Goal: Task Accomplishment & Management: Use online tool/utility

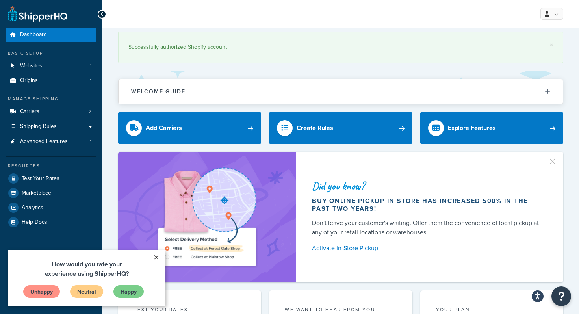
click at [154, 257] on link "×" at bounding box center [156, 257] width 14 height 14
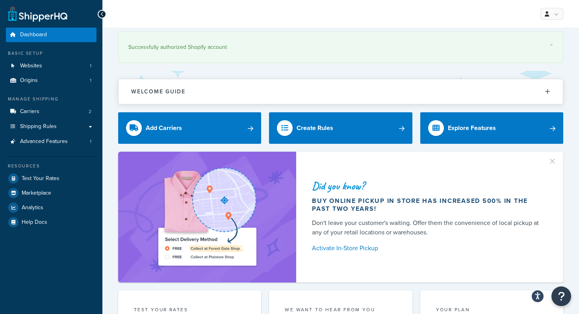
click at [549, 46] on div "Successfully authorized Shopify account" at bounding box center [340, 47] width 424 height 11
click at [550, 46] on link "×" at bounding box center [551, 45] width 3 height 6
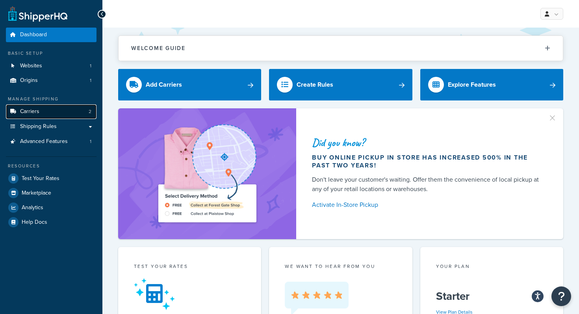
click at [38, 112] on span "Carriers" at bounding box center [29, 111] width 19 height 7
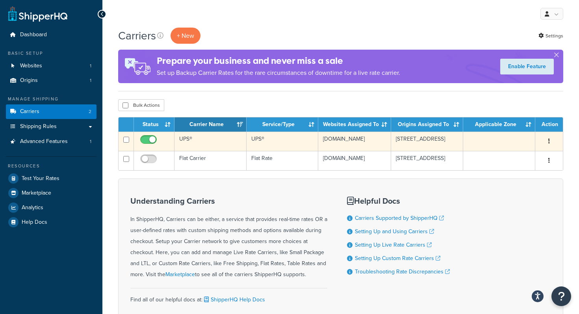
click at [188, 137] on td "UPS®" at bounding box center [210, 140] width 72 height 19
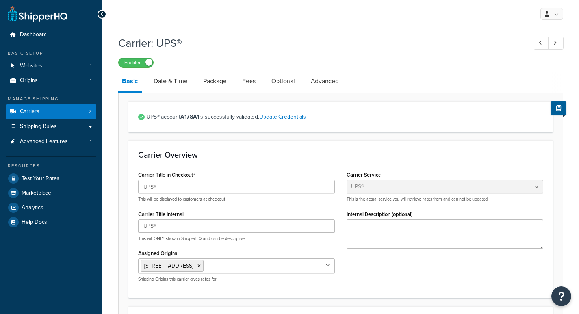
select select "ups"
select select "can"
click at [65, 130] on link "Shipping Rules" at bounding box center [51, 126] width 91 height 15
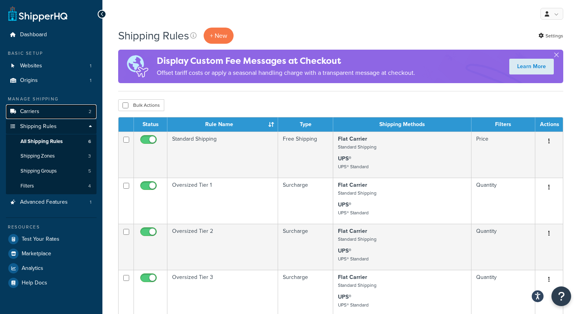
click at [43, 108] on link "Carriers 2" at bounding box center [51, 111] width 91 height 15
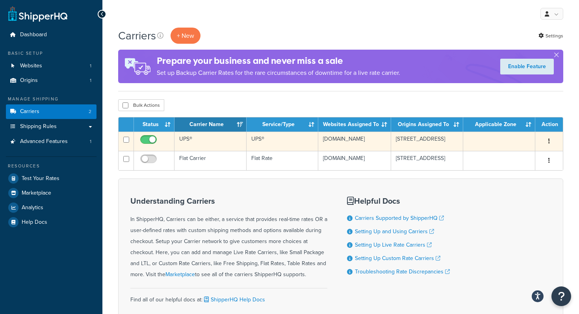
click at [182, 138] on td "UPS®" at bounding box center [210, 140] width 72 height 19
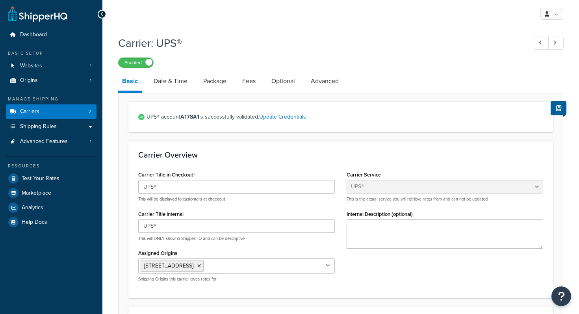
select select "ups"
select select "can"
drag, startPoint x: 183, startPoint y: 118, endPoint x: 201, endPoint y: 118, distance: 18.1
click at [201, 118] on span "UPS® account A178A1 is successfully validated. Update Credentials" at bounding box center [344, 116] width 396 height 11
click at [206, 123] on div "UPS® account A178A1 is successfully validated. Update Credentials" at bounding box center [340, 116] width 424 height 31
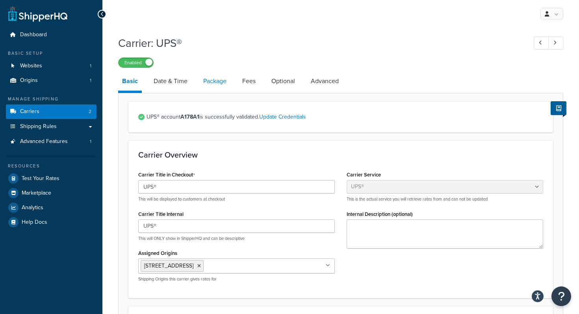
click at [211, 80] on link "Package" at bounding box center [214, 81] width 31 height 19
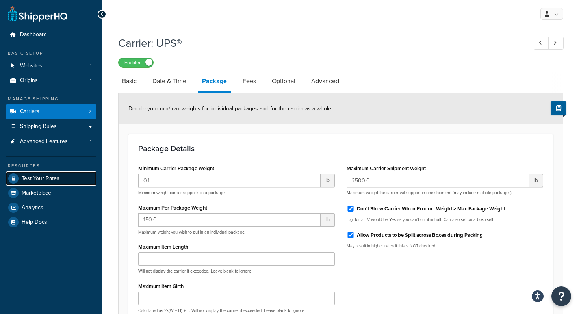
click at [53, 182] on span "Test Your Rates" at bounding box center [41, 178] width 38 height 7
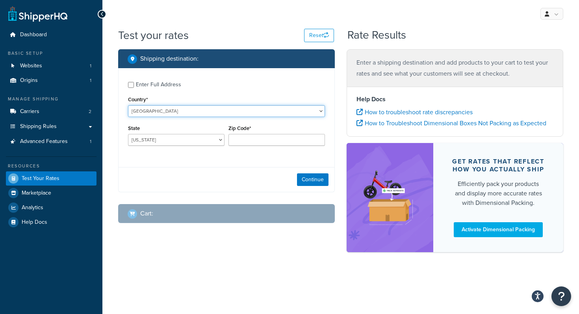
click at [153, 113] on select "United States United Kingdom Afghanistan Åland Islands Albania Algeria American…" at bounding box center [226, 111] width 197 height 12
select select "CA"
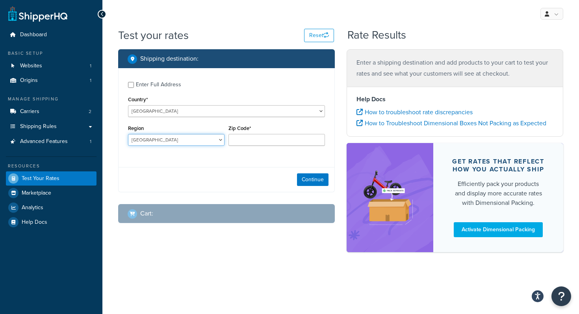
click at [163, 140] on select "Alberta British Columbia Manitoba New Brunswick Newfoundland and Labrador North…" at bounding box center [176, 140] width 96 height 12
select select "ON"
click at [234, 143] on input "Zip Code*" at bounding box center [276, 140] width 96 height 12
type input "c"
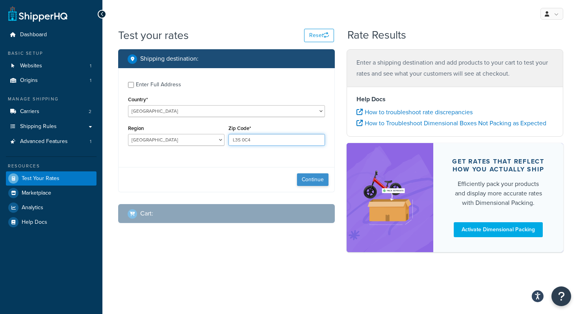
type input "L3S 0C4"
click at [310, 183] on button "Continue" at bounding box center [312, 179] width 31 height 13
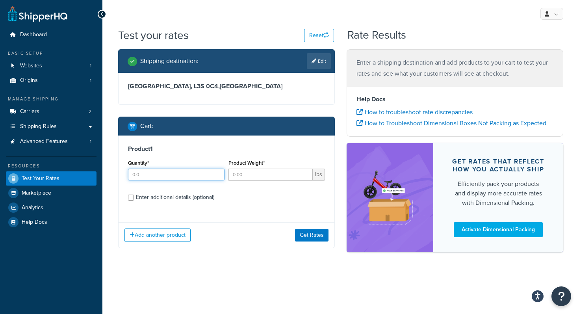
click at [182, 175] on input "Quantity*" at bounding box center [176, 174] width 96 height 12
type input "1"
click at [247, 172] on input "Product Weight*" at bounding box center [270, 174] width 84 height 12
type input "132"
click at [177, 198] on div "Enter additional details (optional)" at bounding box center [175, 197] width 78 height 11
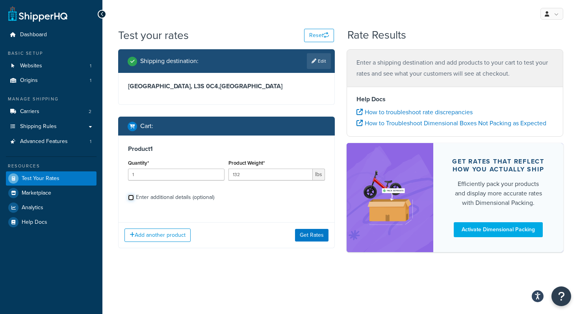
click at [134, 198] on input "Enter additional details (optional)" at bounding box center [131, 197] width 6 height 6
checkbox input "true"
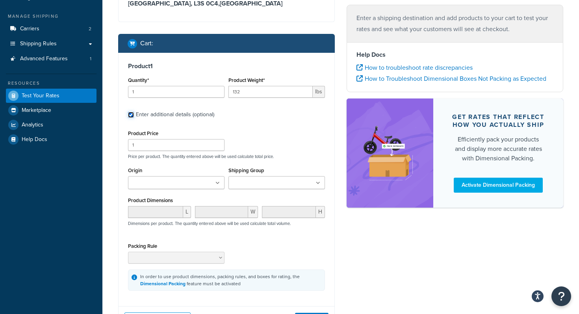
scroll to position [83, 0]
click at [214, 180] on ul at bounding box center [176, 182] width 96 height 13
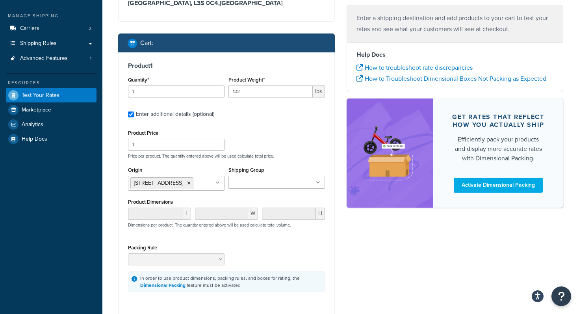
click at [254, 180] on input "Shipping Group" at bounding box center [266, 182] width 70 height 9
click at [283, 160] on div "Product Price 1 Price per product. The quantity entered above will be used calc…" at bounding box center [226, 210] width 197 height 165
click at [148, 144] on input "1" at bounding box center [176, 145] width 96 height 12
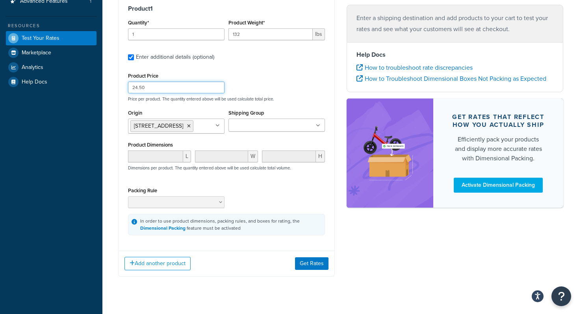
scroll to position [142, 0]
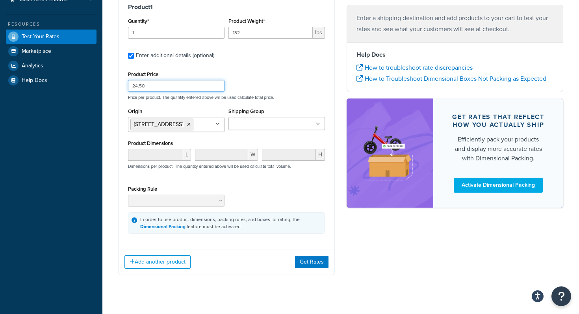
type input "24.50"
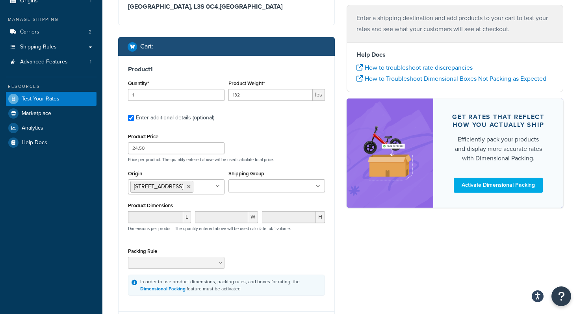
scroll to position [154, 0]
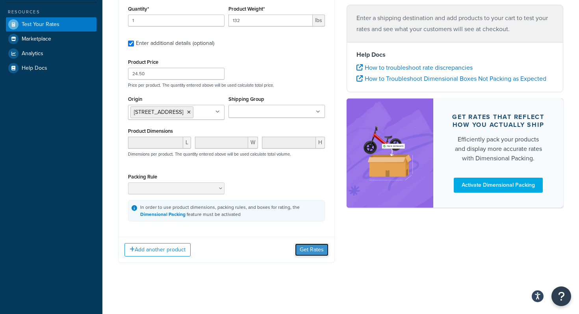
click at [303, 248] on button "Get Rates" at bounding box center [311, 249] width 33 height 13
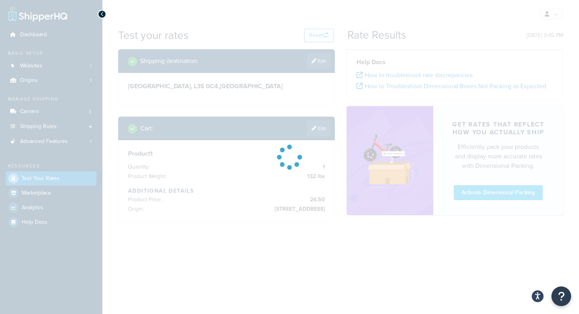
scroll to position [0, 0]
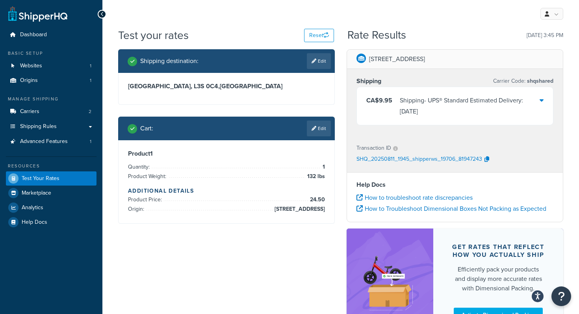
click at [540, 100] on icon at bounding box center [541, 100] width 4 height 6
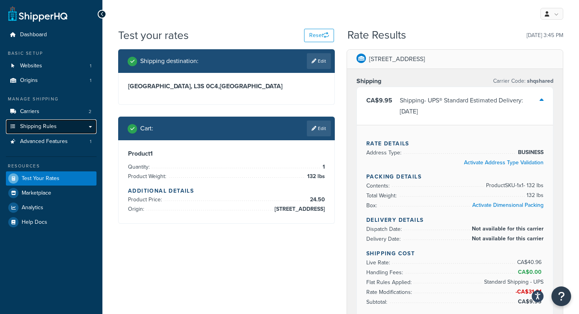
click at [51, 131] on link "Shipping Rules" at bounding box center [51, 126] width 91 height 15
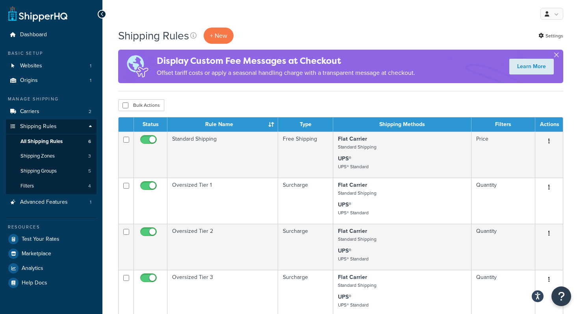
click at [555, 56] on button "button" at bounding box center [556, 57] width 2 height 2
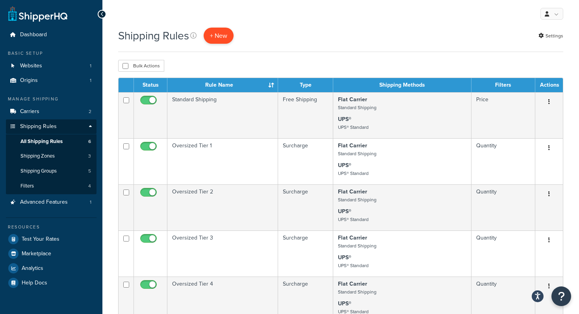
click at [226, 30] on p "+ New" at bounding box center [219, 36] width 30 height 16
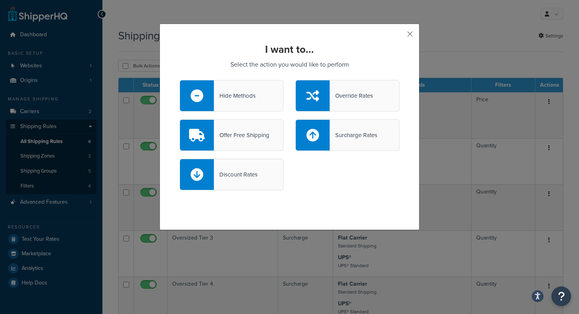
click at [399, 36] on button "button" at bounding box center [398, 37] width 2 height 2
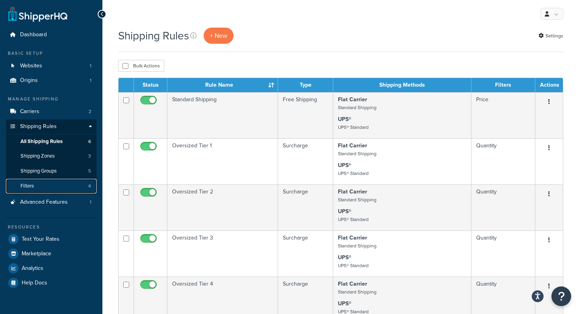
click at [65, 185] on link "Filters 4" at bounding box center [51, 186] width 91 height 15
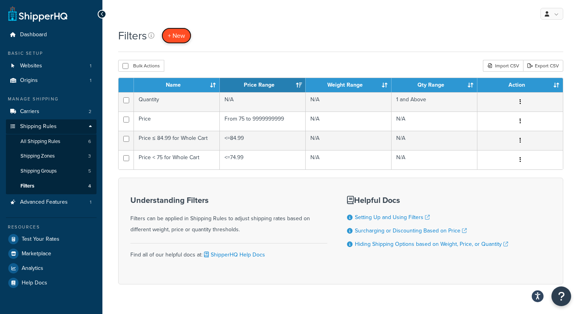
click at [172, 33] on span "+ New" at bounding box center [176, 35] width 17 height 9
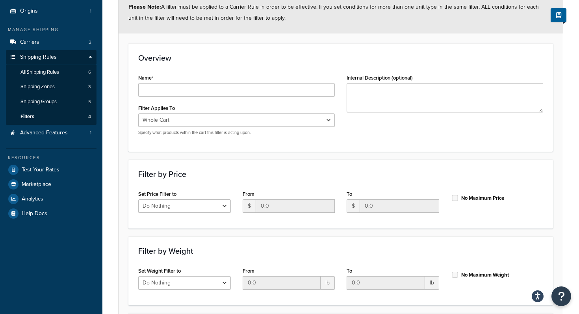
scroll to position [57, 0]
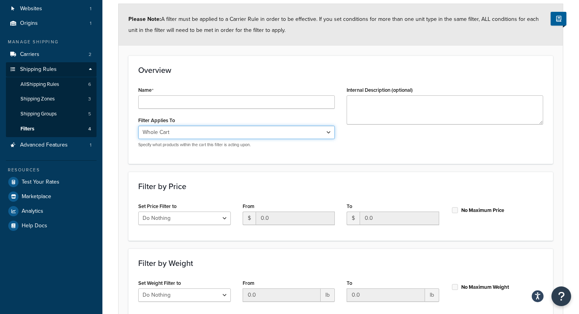
click at [220, 134] on select "Whole Cart Everything in Shipping Group Everything at Origin Each Item within S…" at bounding box center [236, 132] width 196 height 13
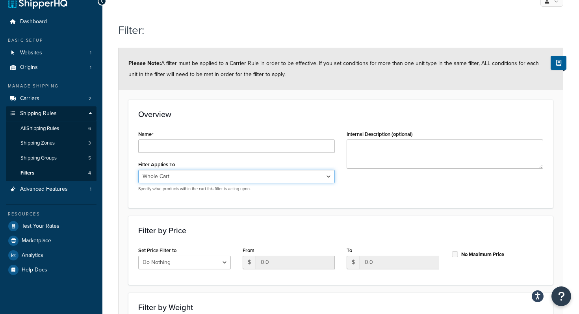
scroll to position [0, 0]
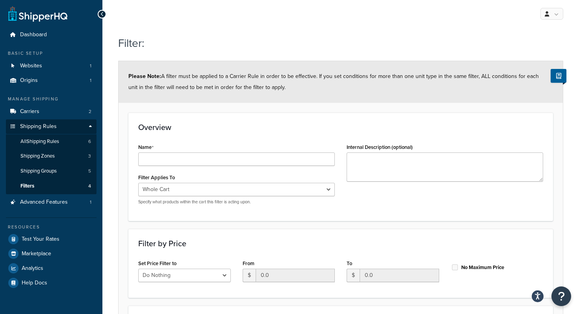
drag, startPoint x: 164, startPoint y: 79, endPoint x: 284, endPoint y: 87, distance: 120.7
click at [284, 87] on div "Please Note: A filter must be applied to a Carrier Rule in order to be effectiv…" at bounding box center [340, 82] width 444 height 42
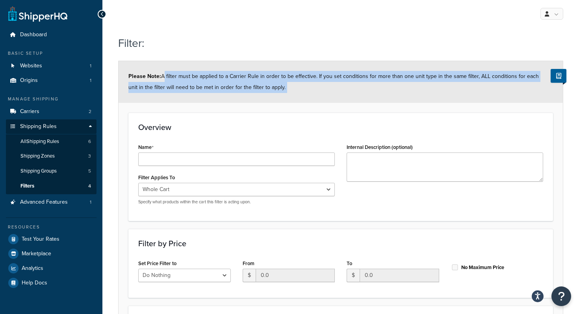
drag, startPoint x: 284, startPoint y: 87, endPoint x: 160, endPoint y: 69, distance: 125.3
click at [160, 70] on div "Please Note: A filter must be applied to a Carrier Rule in order to be effectiv…" at bounding box center [340, 82] width 444 height 42
click at [136, 76] on strong "Please Note:" at bounding box center [144, 76] width 33 height 8
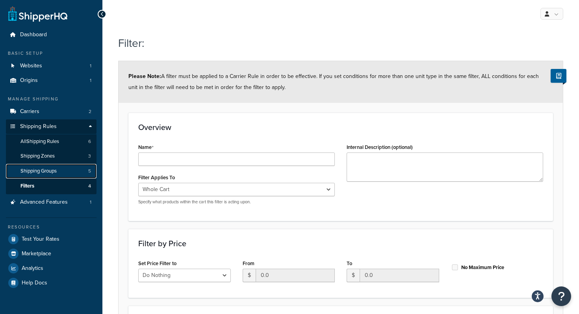
click at [59, 170] on link "Shipping Groups 5" at bounding box center [51, 171] width 91 height 15
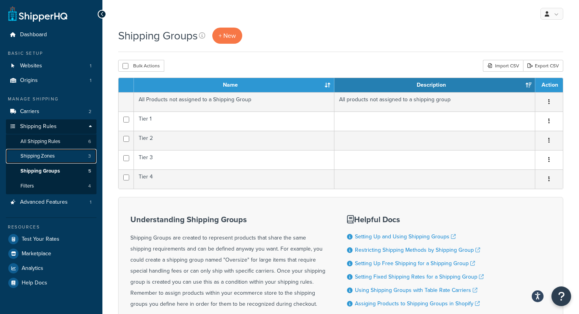
click at [57, 159] on link "Shipping Zones 3" at bounding box center [51, 156] width 91 height 15
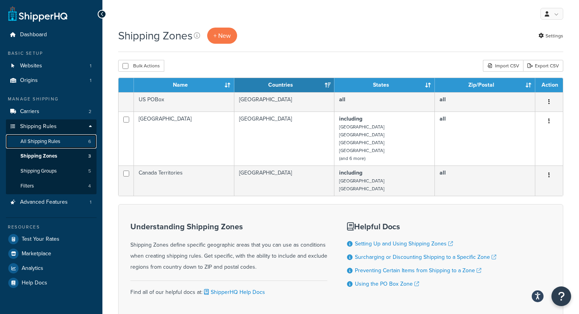
click at [56, 145] on link "All Shipping Rules 6" at bounding box center [51, 141] width 91 height 15
